Goal: Task Accomplishment & Management: Complete application form

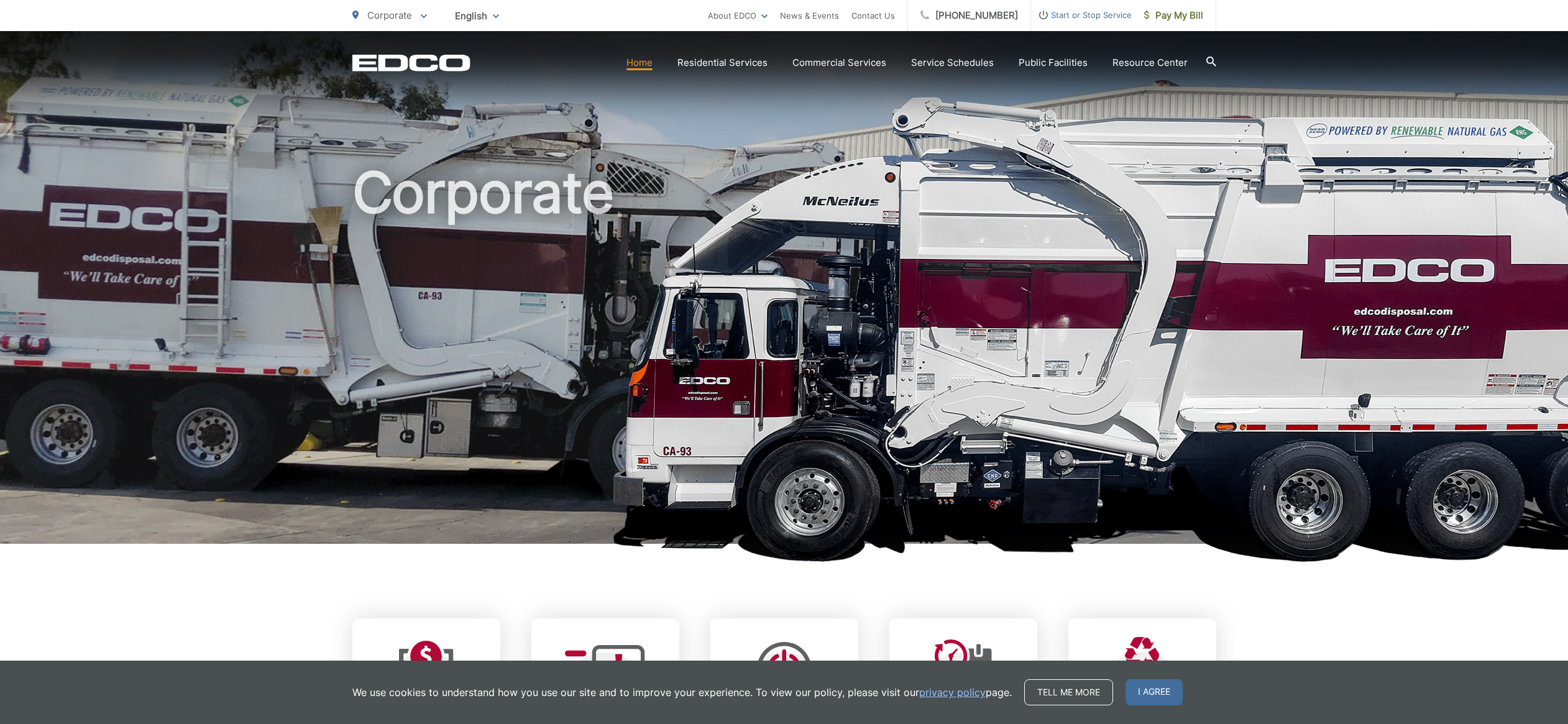
click at [1058, 15] on span "Start or Stop Service" at bounding box center [1081, 15] width 101 height 15
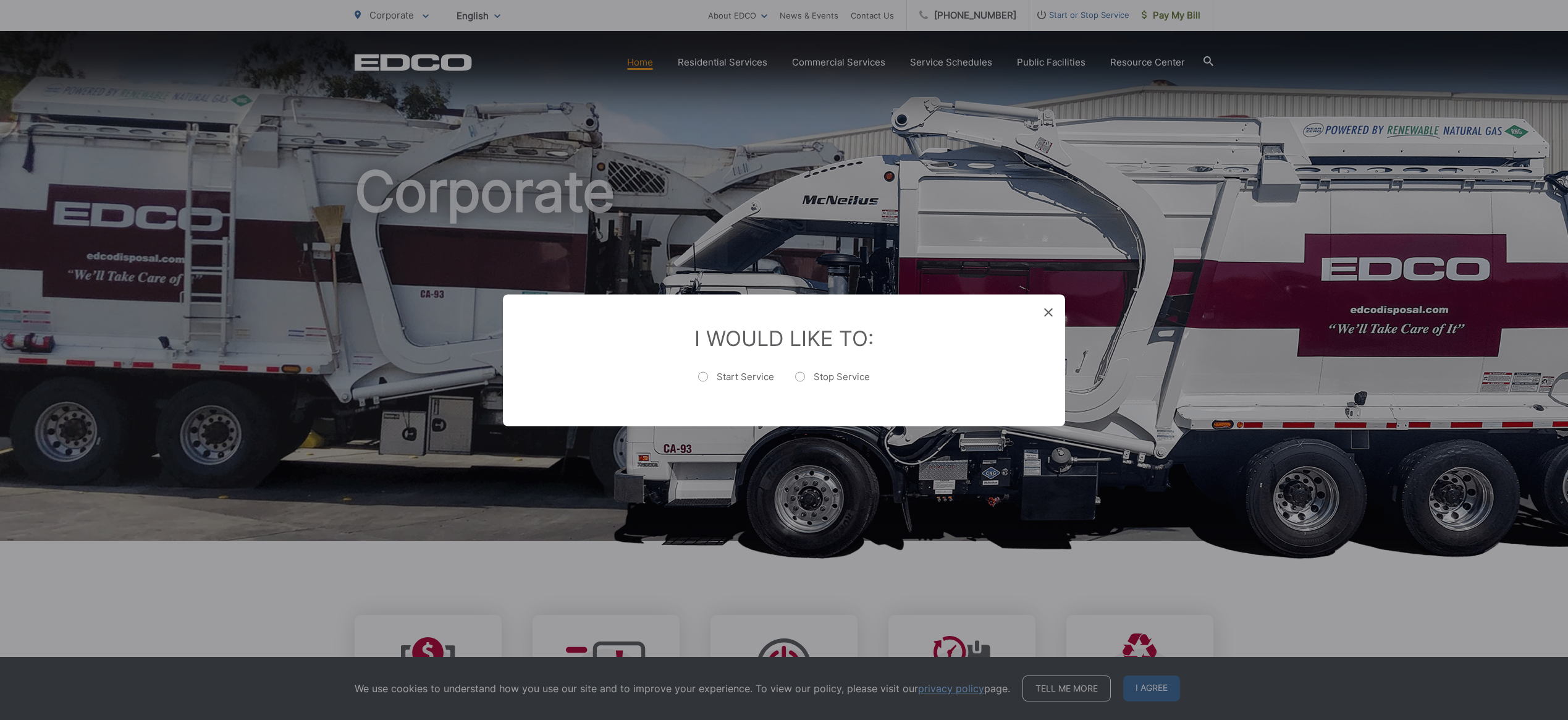
click at [726, 373] on label "Start Service" at bounding box center [736, 382] width 76 height 25
radio input "true"
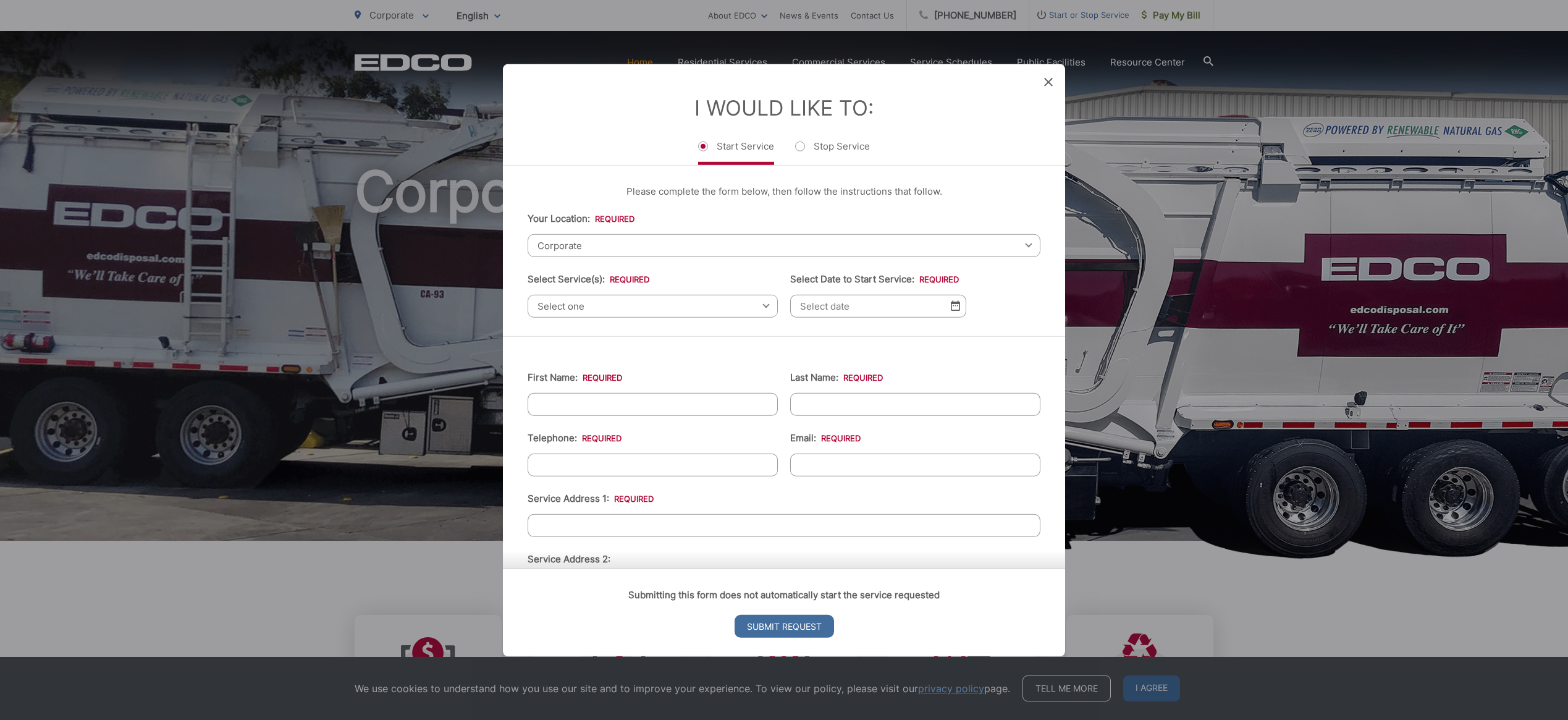
click at [621, 245] on span "Corporate" at bounding box center [784, 245] width 513 height 23
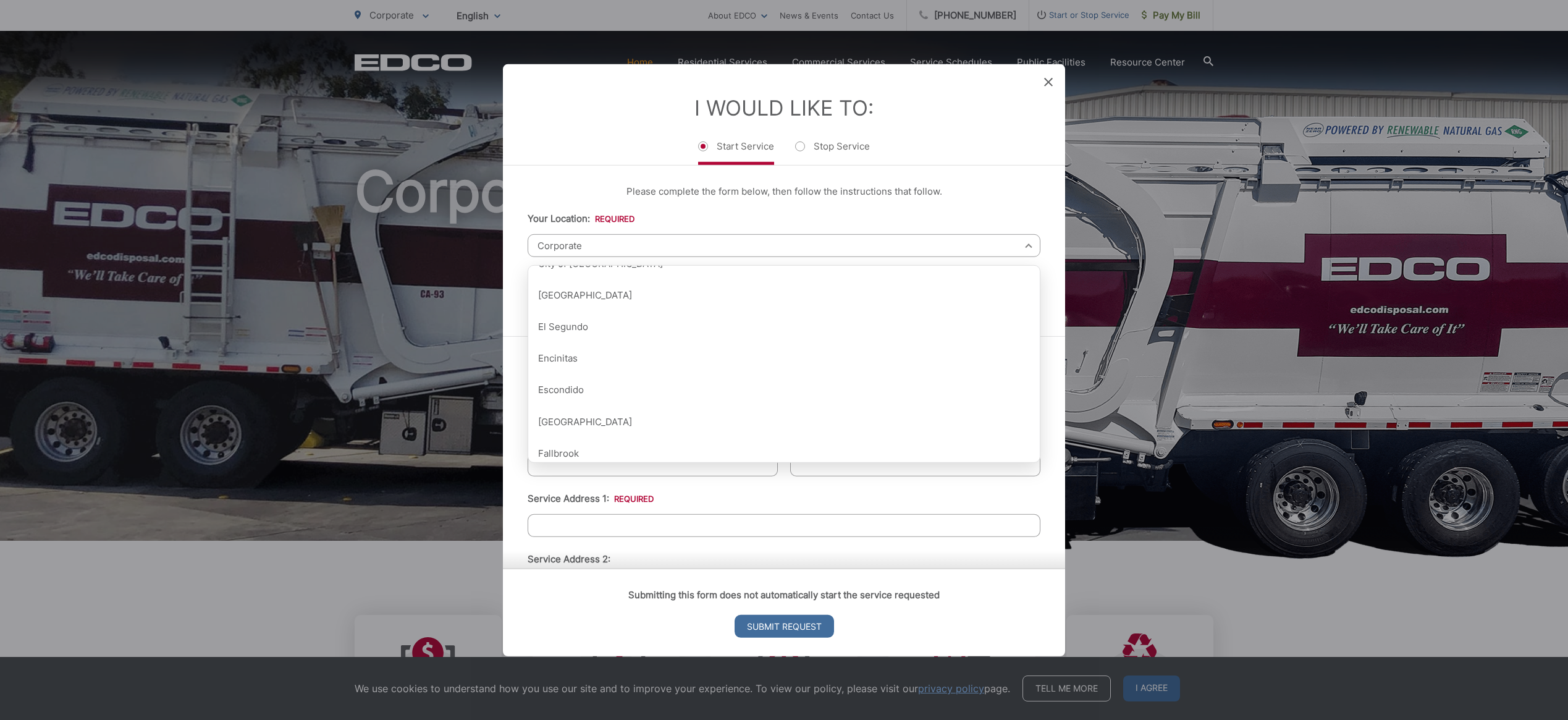
scroll to position [440, 0]
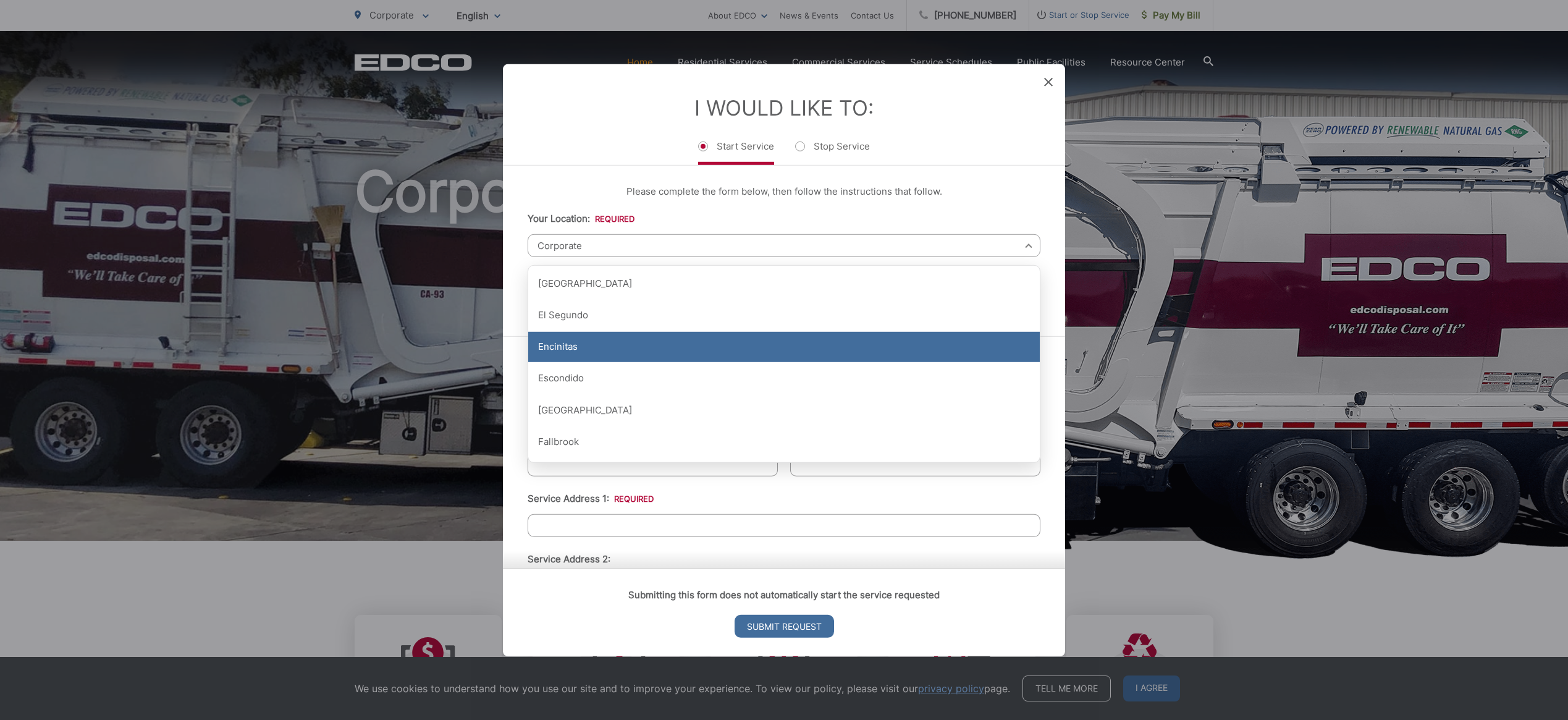
click at [584, 344] on div "Encinitas" at bounding box center [784, 347] width 512 height 31
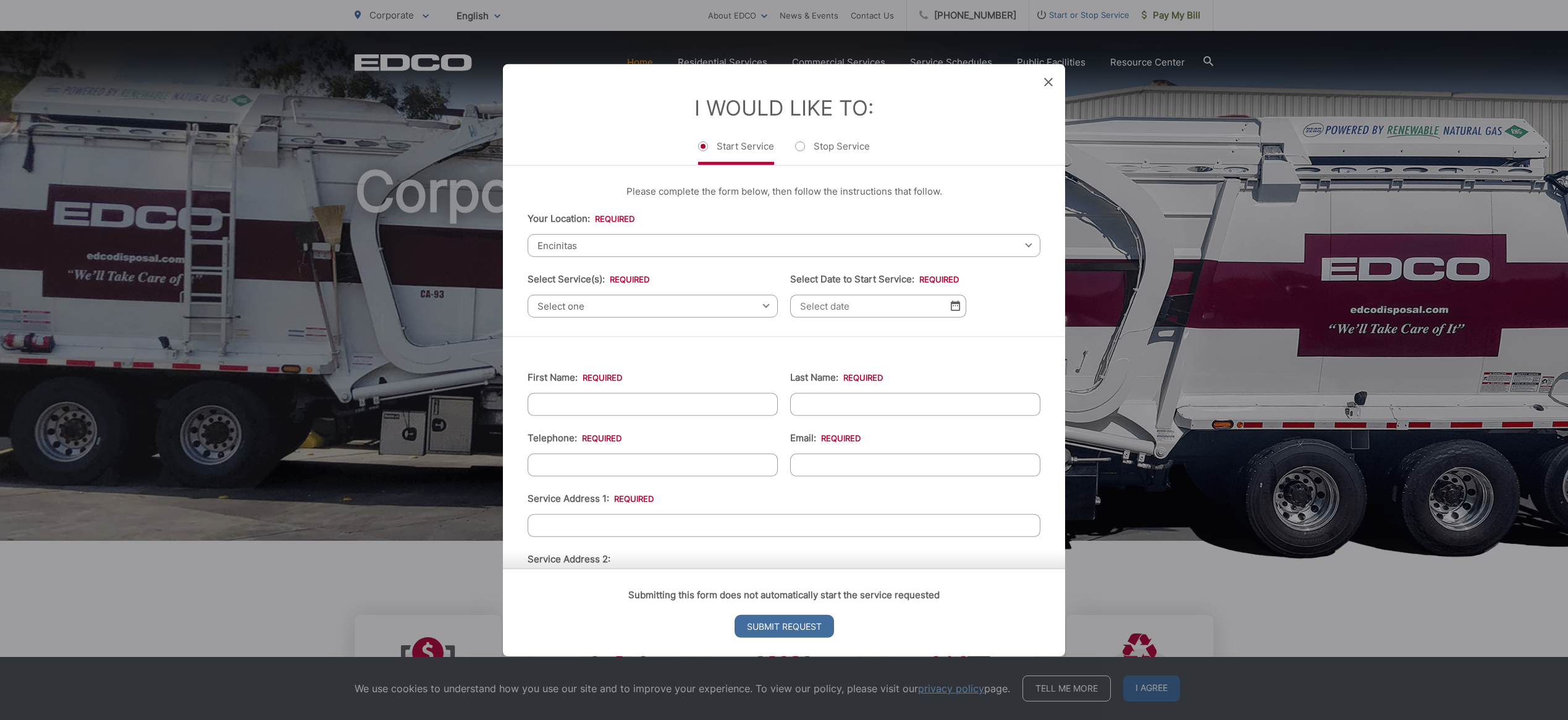
click at [584, 310] on span "Select one" at bounding box center [652, 306] width 250 height 23
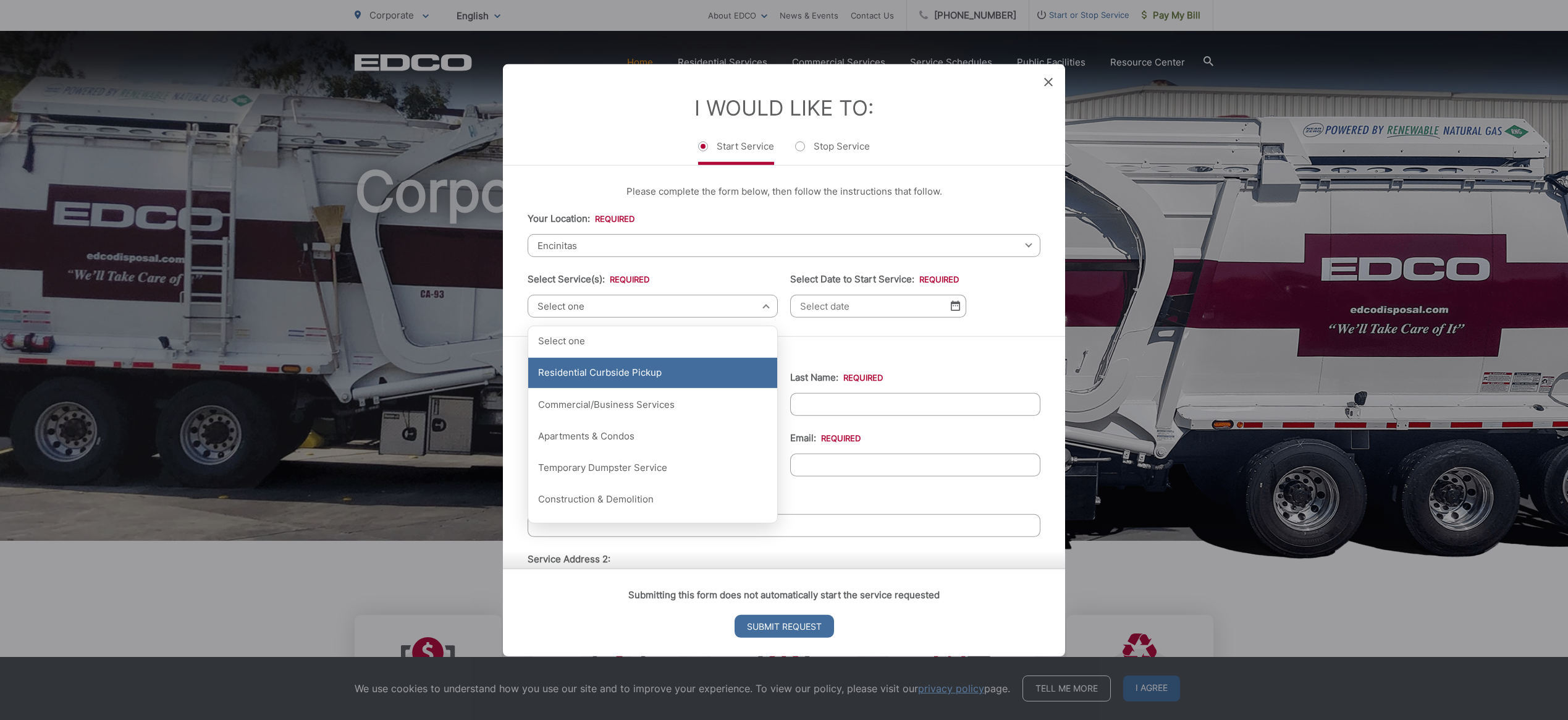
drag, startPoint x: 584, startPoint y: 369, endPoint x: 595, endPoint y: 363, distance: 12.5
click at [584, 369] on div "Residential Curbside Pickup" at bounding box center [652, 373] width 249 height 31
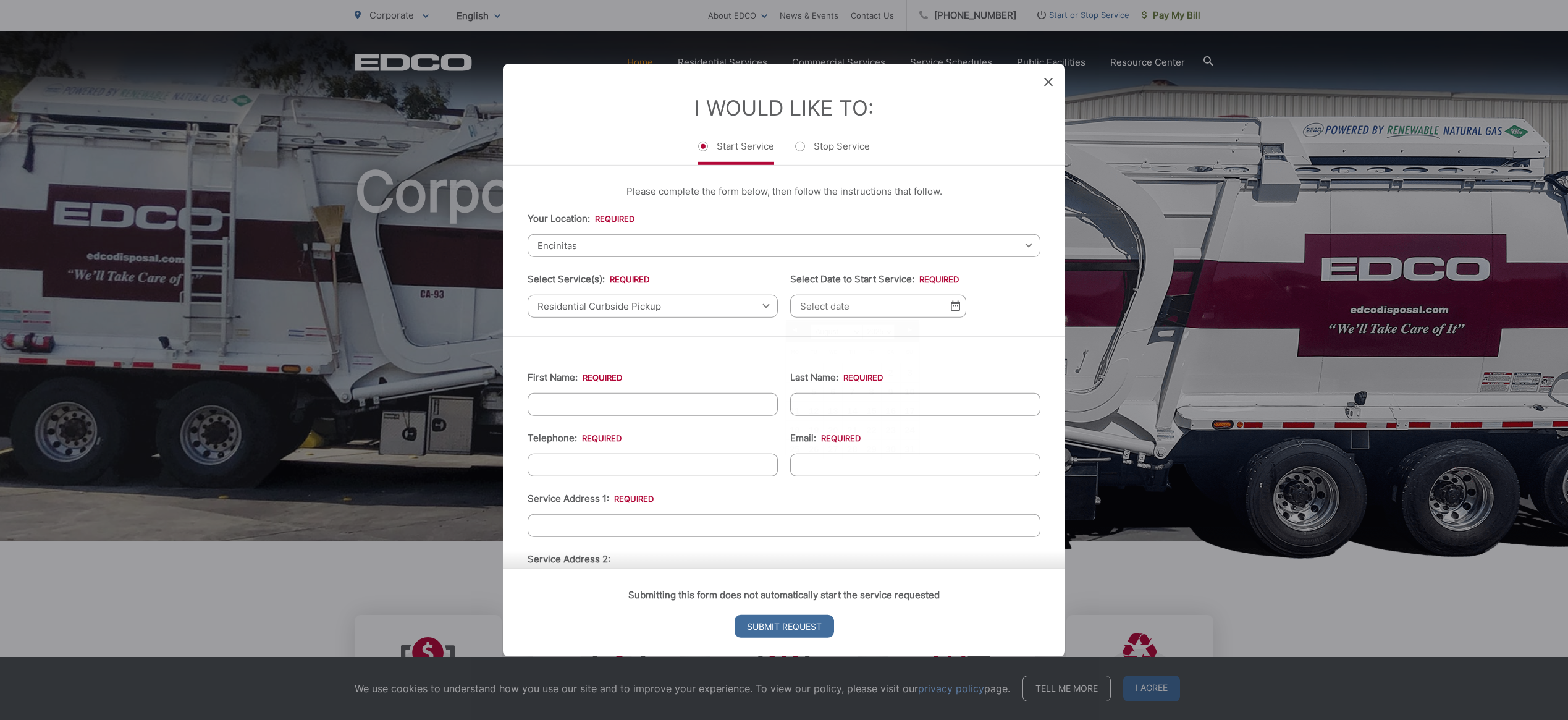
click at [896, 307] on input "Select Date to Start Service: *" at bounding box center [878, 306] width 176 height 23
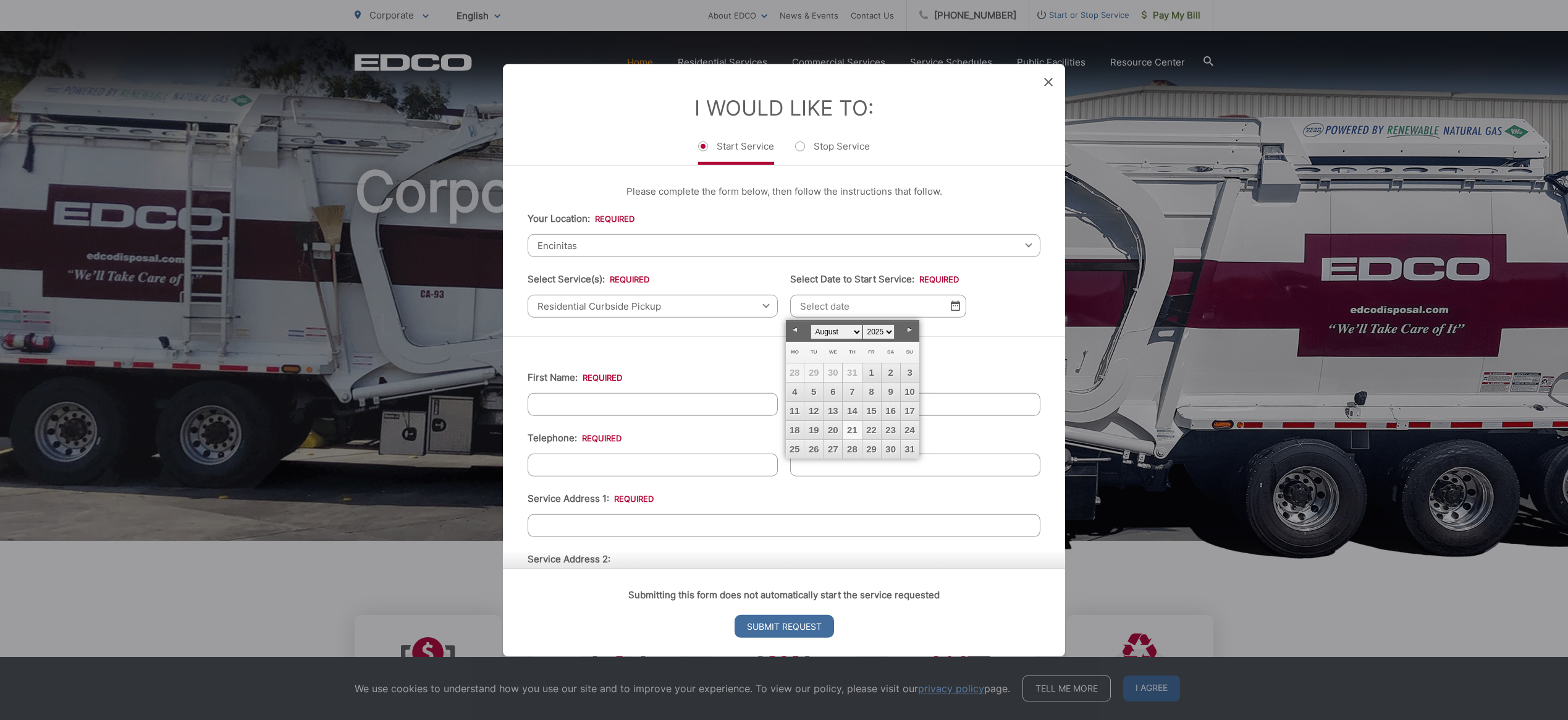
click at [909, 327] on link "Next" at bounding box center [909, 329] width 18 height 18
click at [817, 369] on link "2" at bounding box center [813, 372] width 18 height 18
type input "[DATE]"
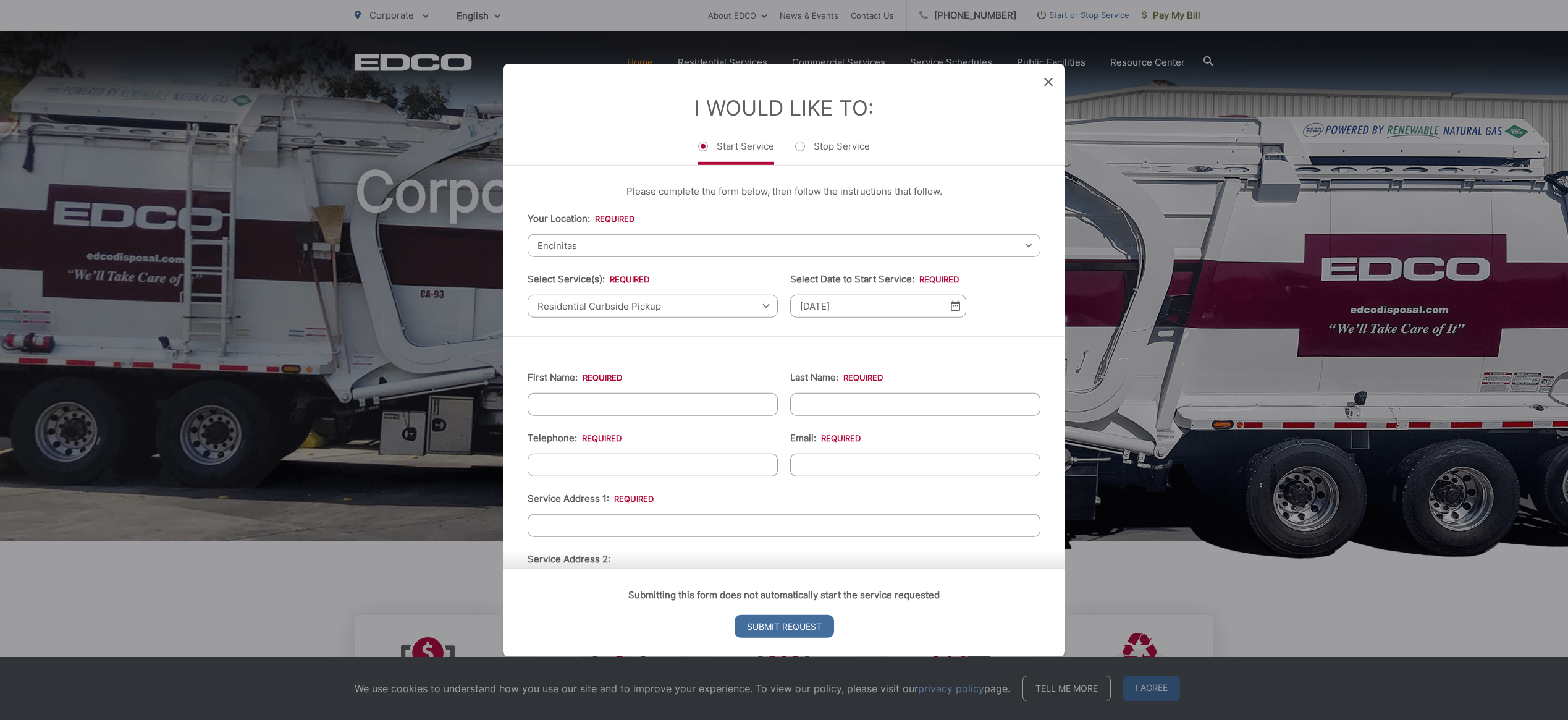
click at [659, 404] on input "First Name: *" at bounding box center [652, 404] width 250 height 23
type input "Cara"
type input "Eng"
type input "[PHONE_NUMBER]"
click at [828, 464] on input "Email: *" at bounding box center [916, 464] width 250 height 23
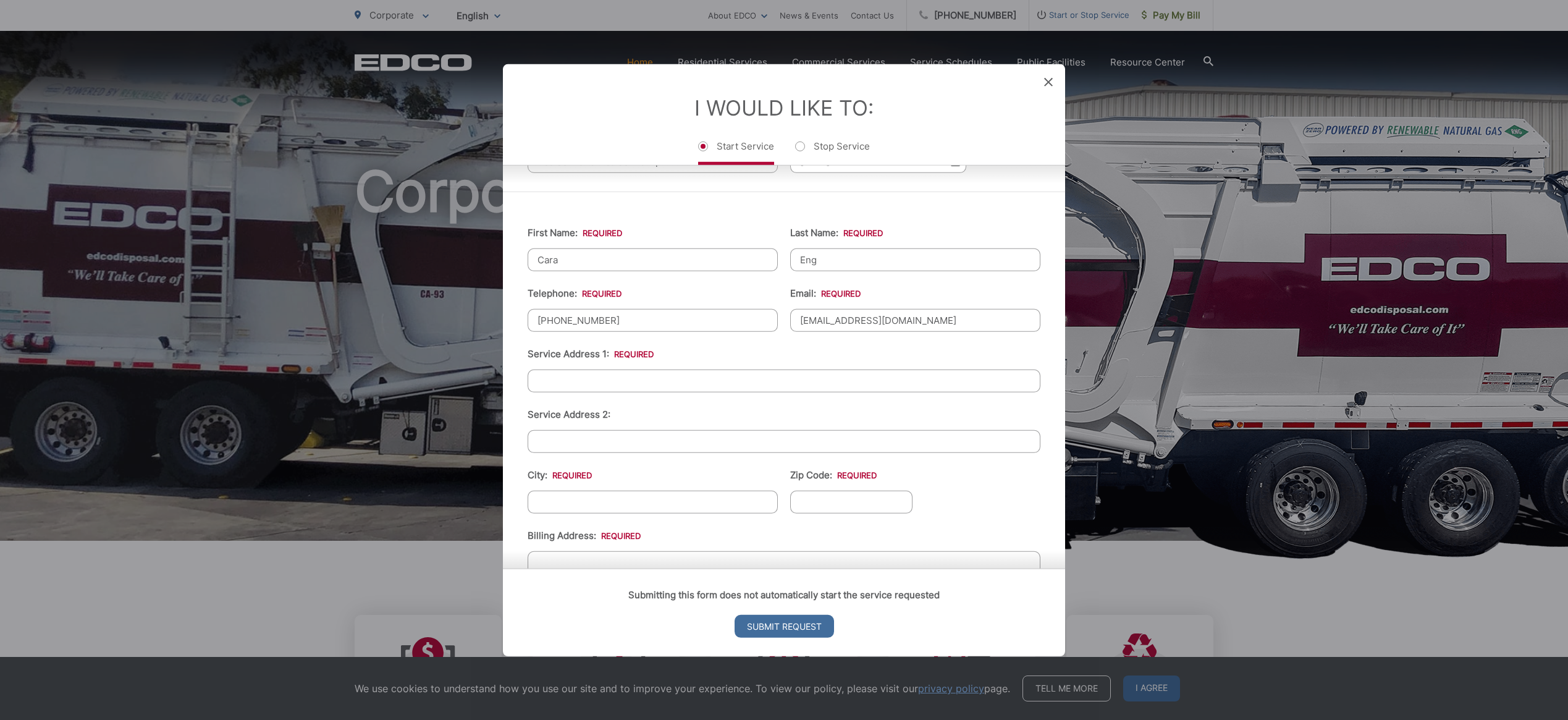
scroll to position [170, 0]
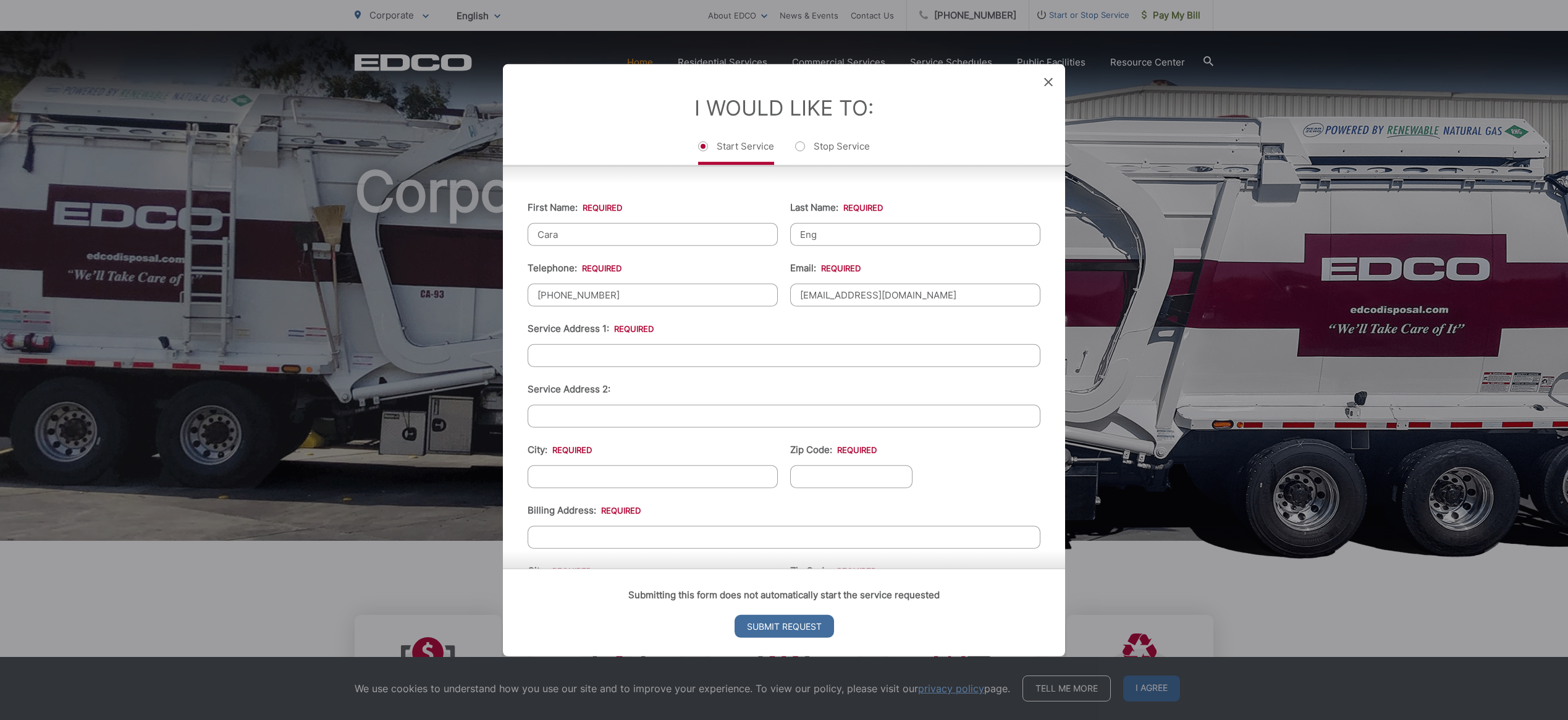
type input "[EMAIL_ADDRESS][DOMAIN_NAME]"
click at [577, 354] on input "Service Address 1: *" at bounding box center [784, 355] width 513 height 23
type input "[STREET_ADDRESS]"
type input "[GEOGRAPHIC_DATA]"
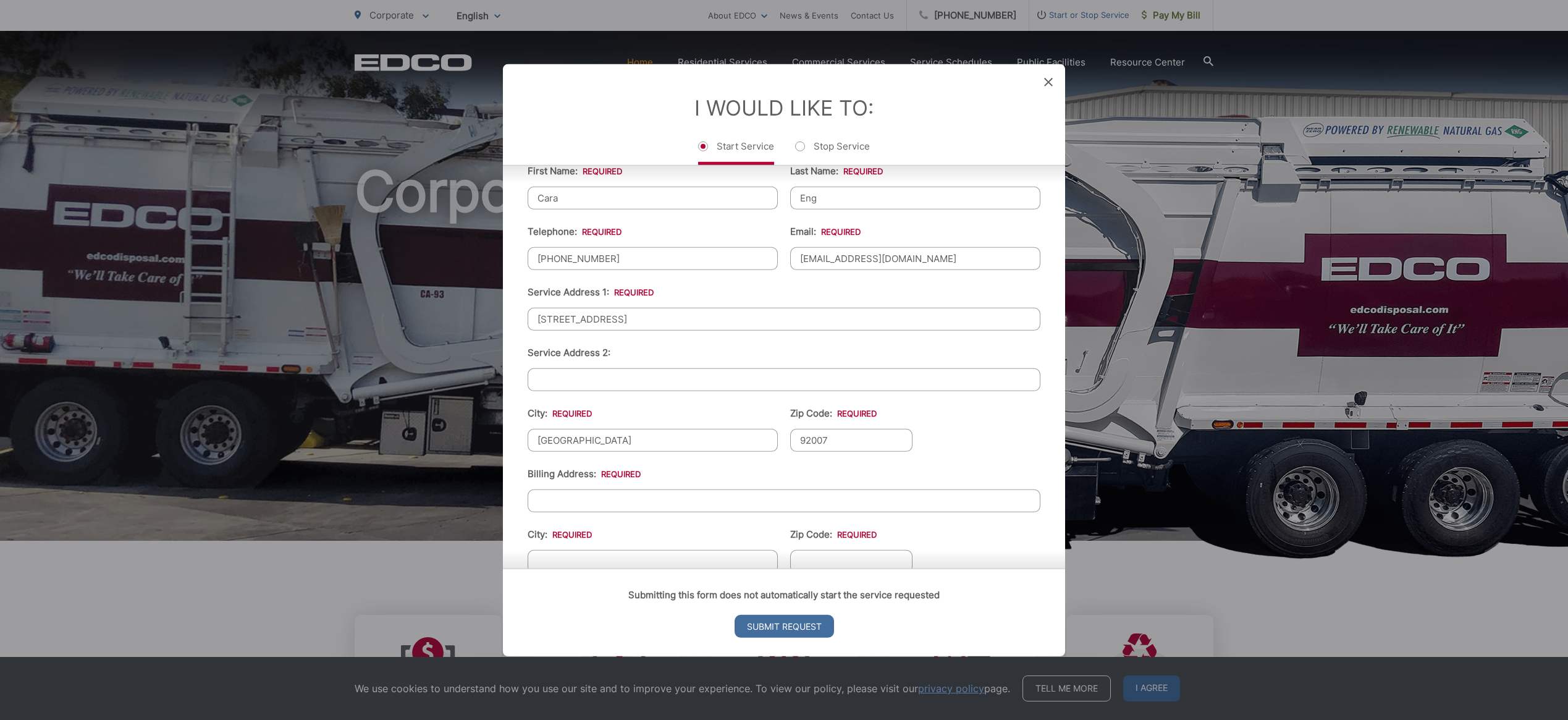
scroll to position [344, 0]
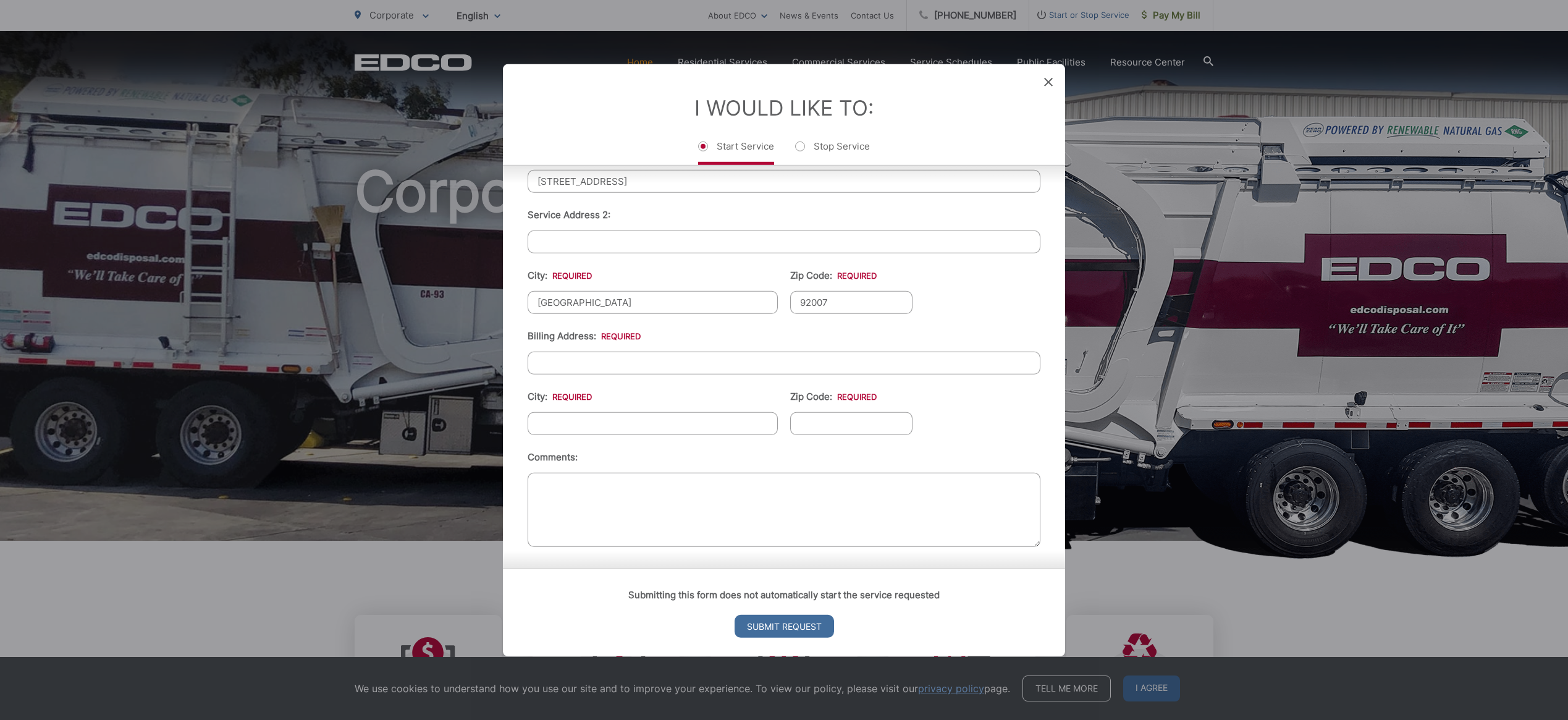
type input "92007"
click at [576, 358] on input "Billing Address: *" at bounding box center [784, 362] width 513 height 23
type input "[STREET_ADDRESS]"
type input "[GEOGRAPHIC_DATA]"
click at [834, 425] on input "Zip Code: *" at bounding box center [851, 423] width 122 height 23
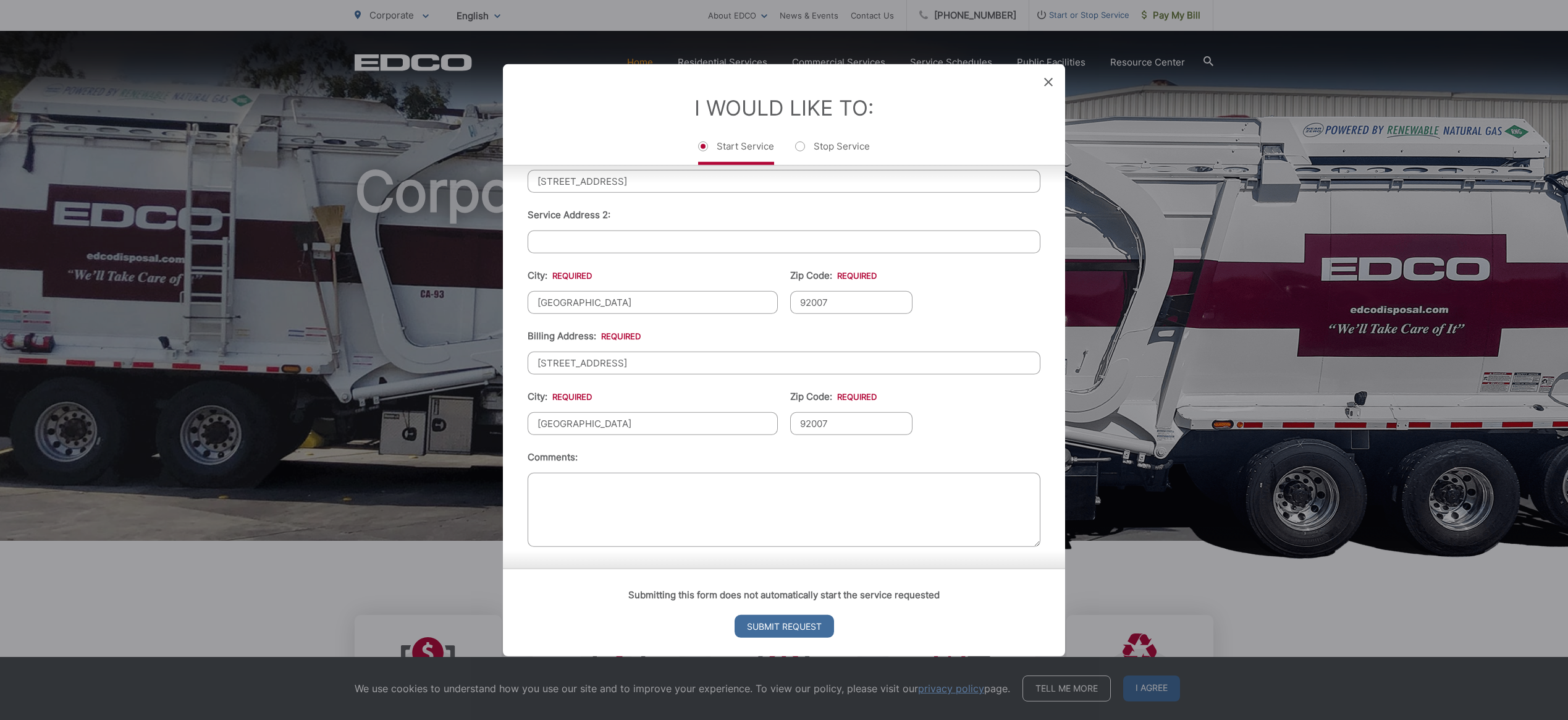
type input "92007"
click at [678, 501] on textarea "Comments:" at bounding box center [784, 509] width 513 height 74
type textarea "We are closing on our new house on [STREET_ADDRESS] on 9/2. We would like 1 lar…"
click at [774, 628] on input "Submit Request" at bounding box center [784, 626] width 99 height 23
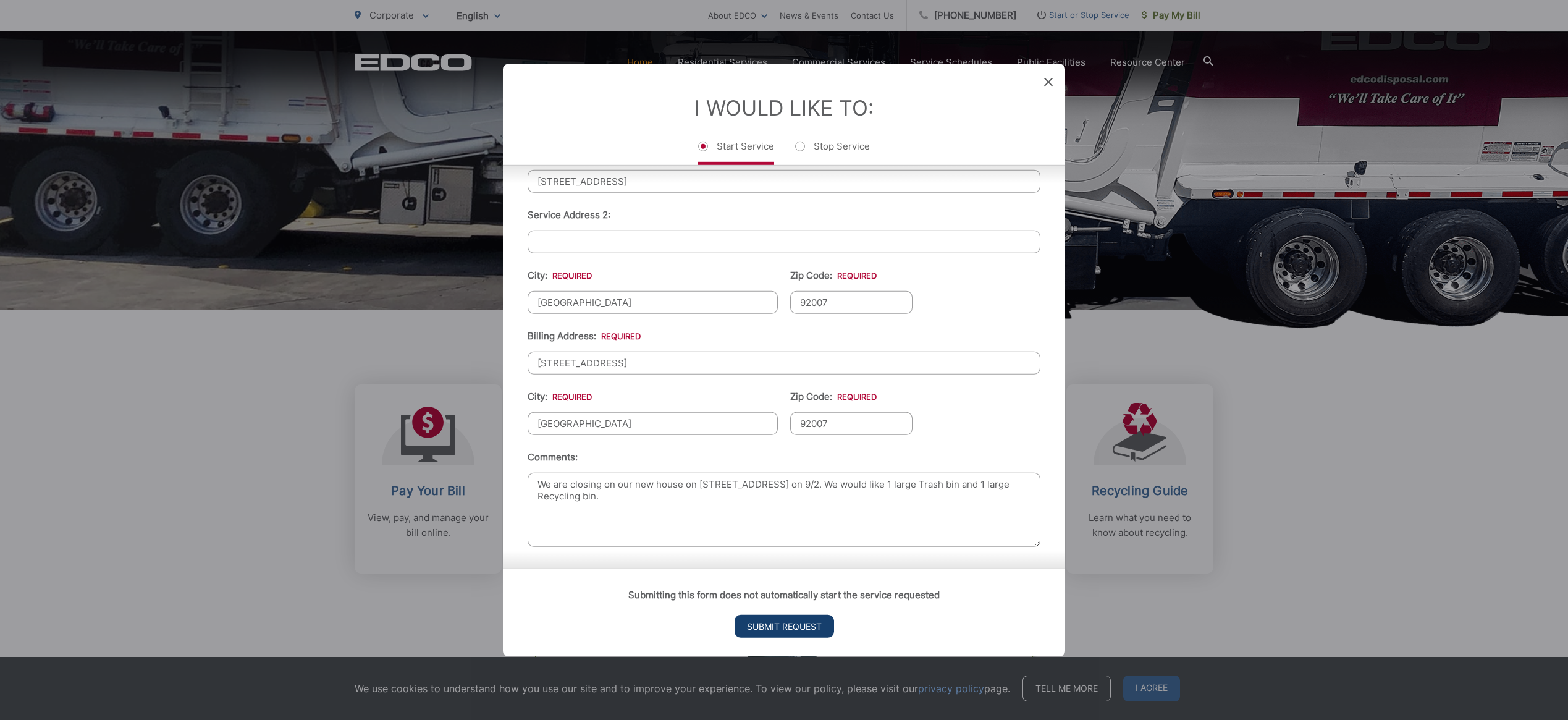
scroll to position [0, 0]
